Goal: Task Accomplishment & Management: Use online tool/utility

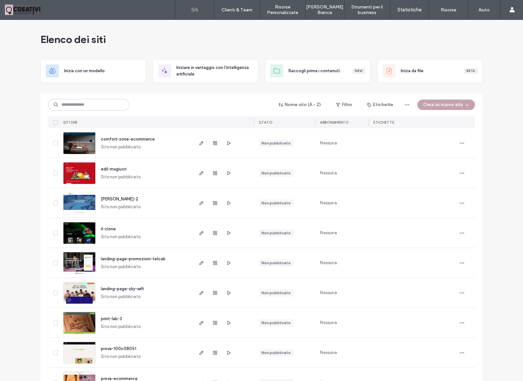
click at [434, 104] on button "Crea un nuovo sito" at bounding box center [446, 105] width 58 height 10
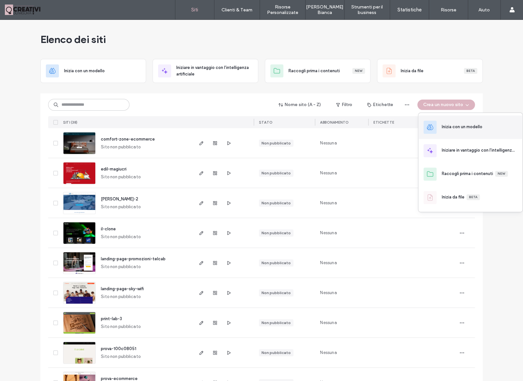
click at [455, 126] on div "Inizia con un modello" at bounding box center [462, 127] width 41 height 7
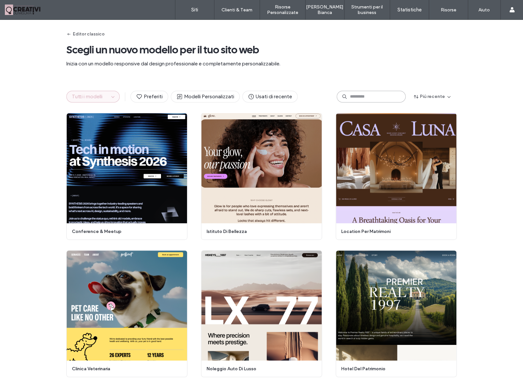
click at [351, 96] on input at bounding box center [371, 97] width 69 height 12
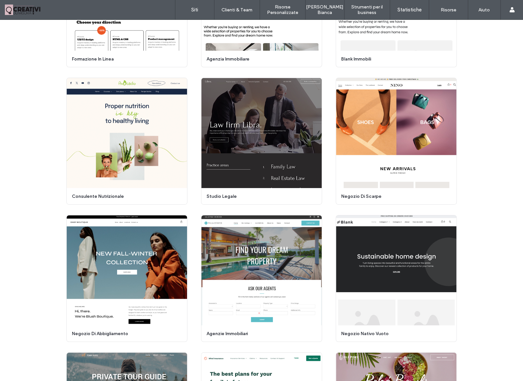
scroll to position [909, 0]
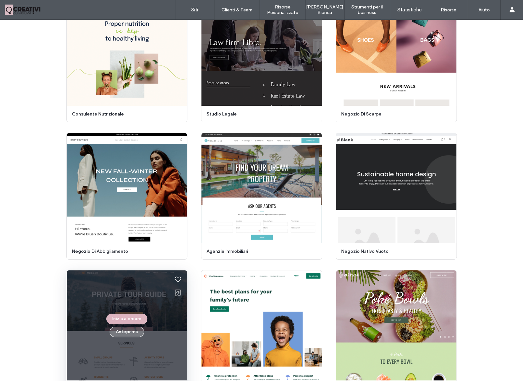
click at [128, 331] on button "Anteprima" at bounding box center [127, 332] width 34 height 10
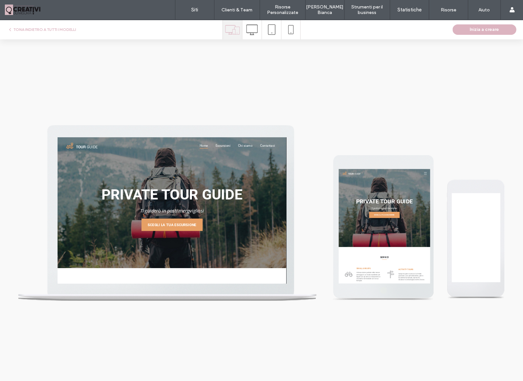
scroll to position [0, 0]
click at [253, 36] on span at bounding box center [251, 30] width 11 height 20
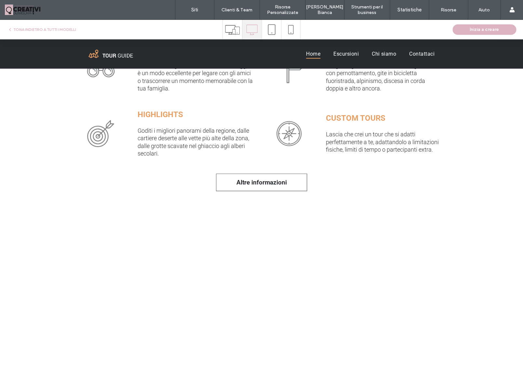
scroll to position [384, 0]
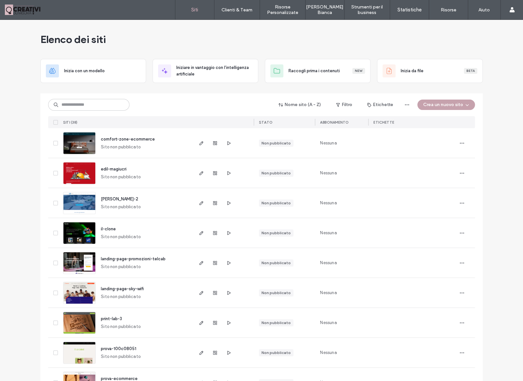
click at [450, 104] on button "Crea un nuovo sito" at bounding box center [446, 105] width 58 height 10
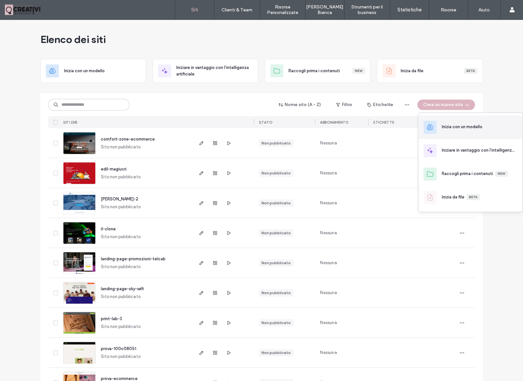
click at [469, 130] on div "Inizia con un modello" at bounding box center [462, 127] width 41 height 7
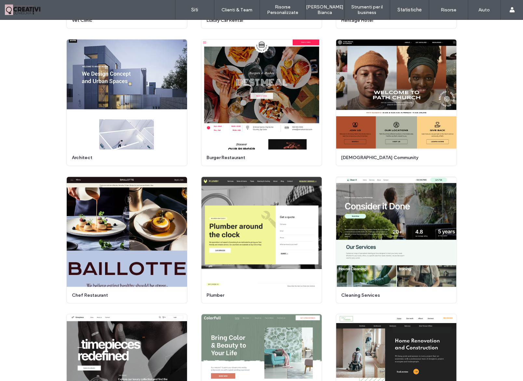
scroll to position [342, 0]
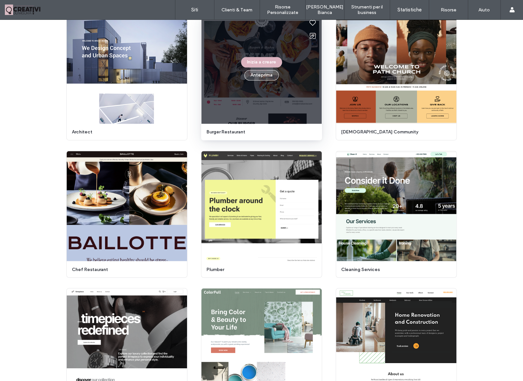
click at [257, 77] on button "Anteprima" at bounding box center [261, 75] width 34 height 10
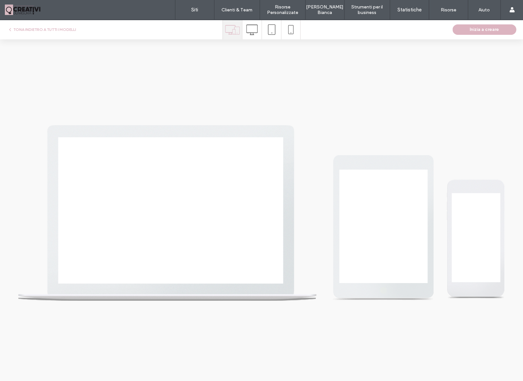
click at [248, 34] on icon at bounding box center [251, 29] width 11 height 11
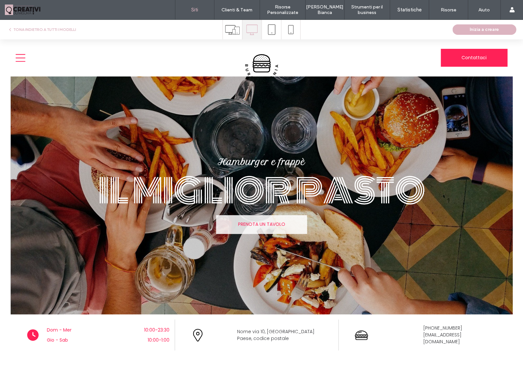
scroll to position [0, 0]
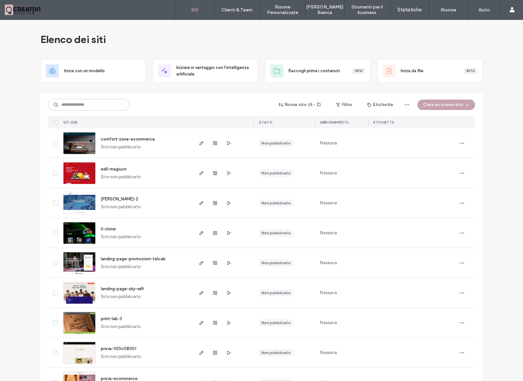
click at [458, 104] on button "Crea un nuovo sito" at bounding box center [446, 105] width 58 height 10
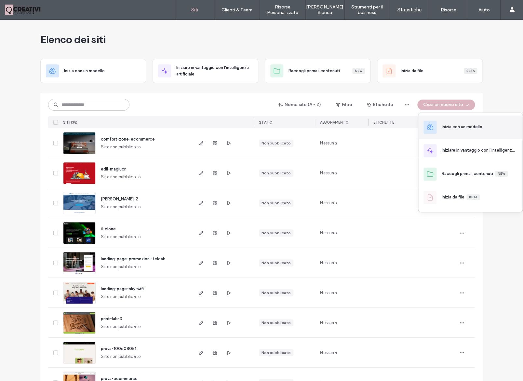
click at [445, 119] on div "Inizia con un modello" at bounding box center [470, 126] width 104 height 23
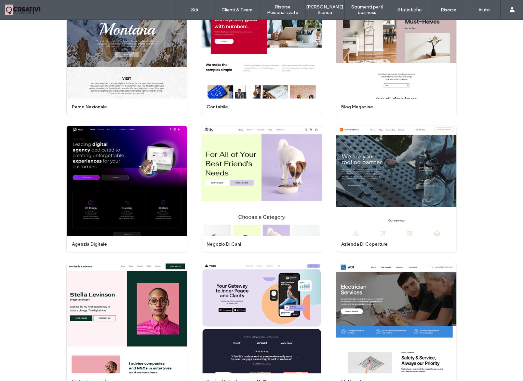
scroll to position [1921, 0]
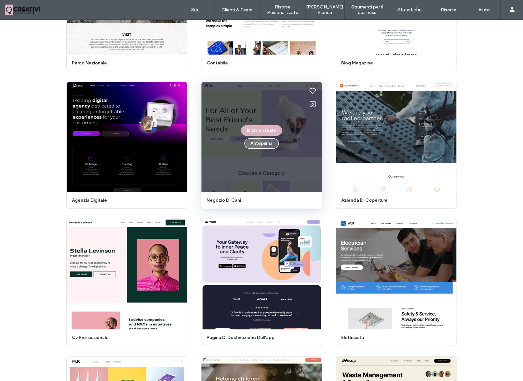
click at [258, 142] on button "Anteprima" at bounding box center [261, 143] width 34 height 10
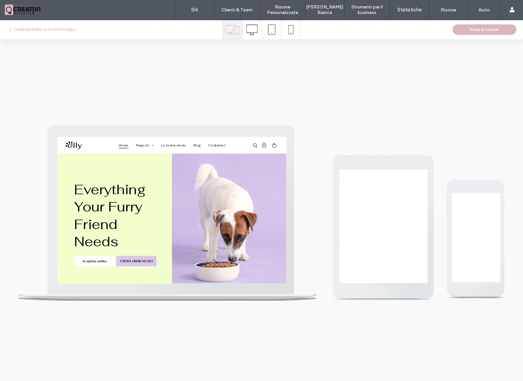
scroll to position [0, 0]
click at [254, 33] on use at bounding box center [251, 29] width 11 height 10
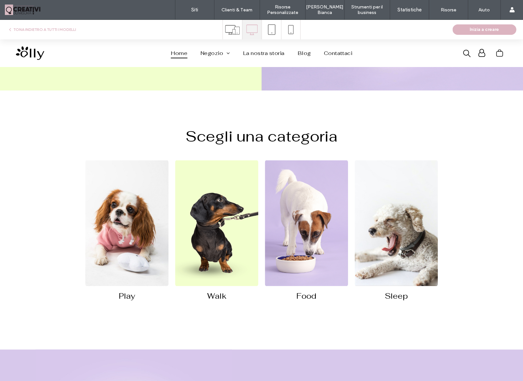
scroll to position [274, 0]
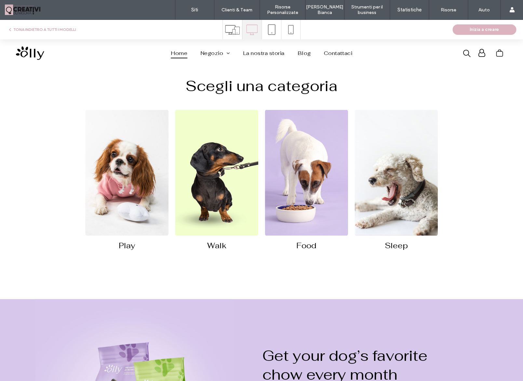
click at [37, 29] on button "TONA INDIETRO A TUTTI I MODELLI" at bounding box center [41, 30] width 69 height 8
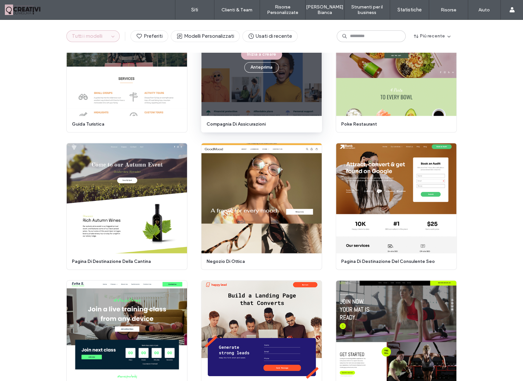
scroll to position [1199, 0]
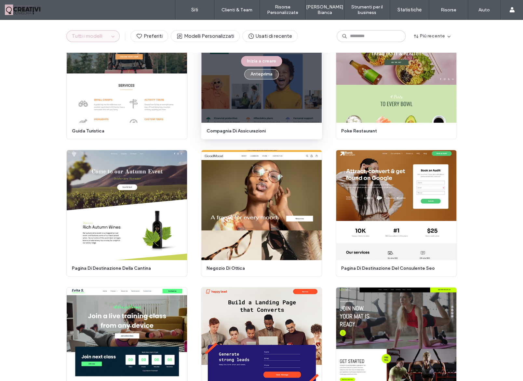
click at [261, 77] on button "Anteprima" at bounding box center [261, 74] width 34 height 10
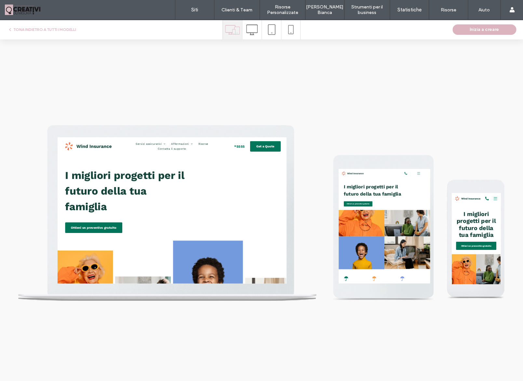
scroll to position [0, 0]
click at [253, 34] on use at bounding box center [251, 29] width 11 height 10
